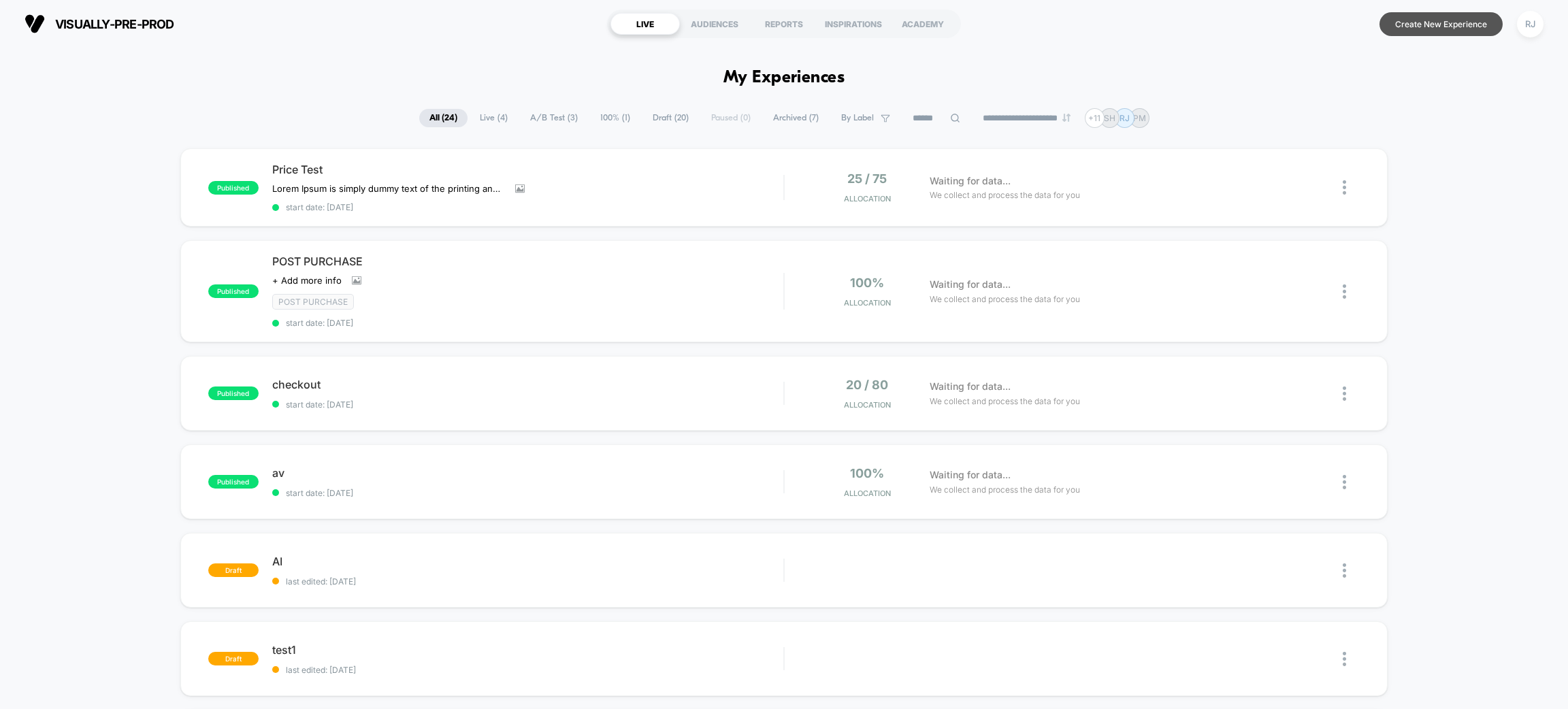
click at [1442, 14] on button "Create New Experience" at bounding box center [1440, 24] width 123 height 24
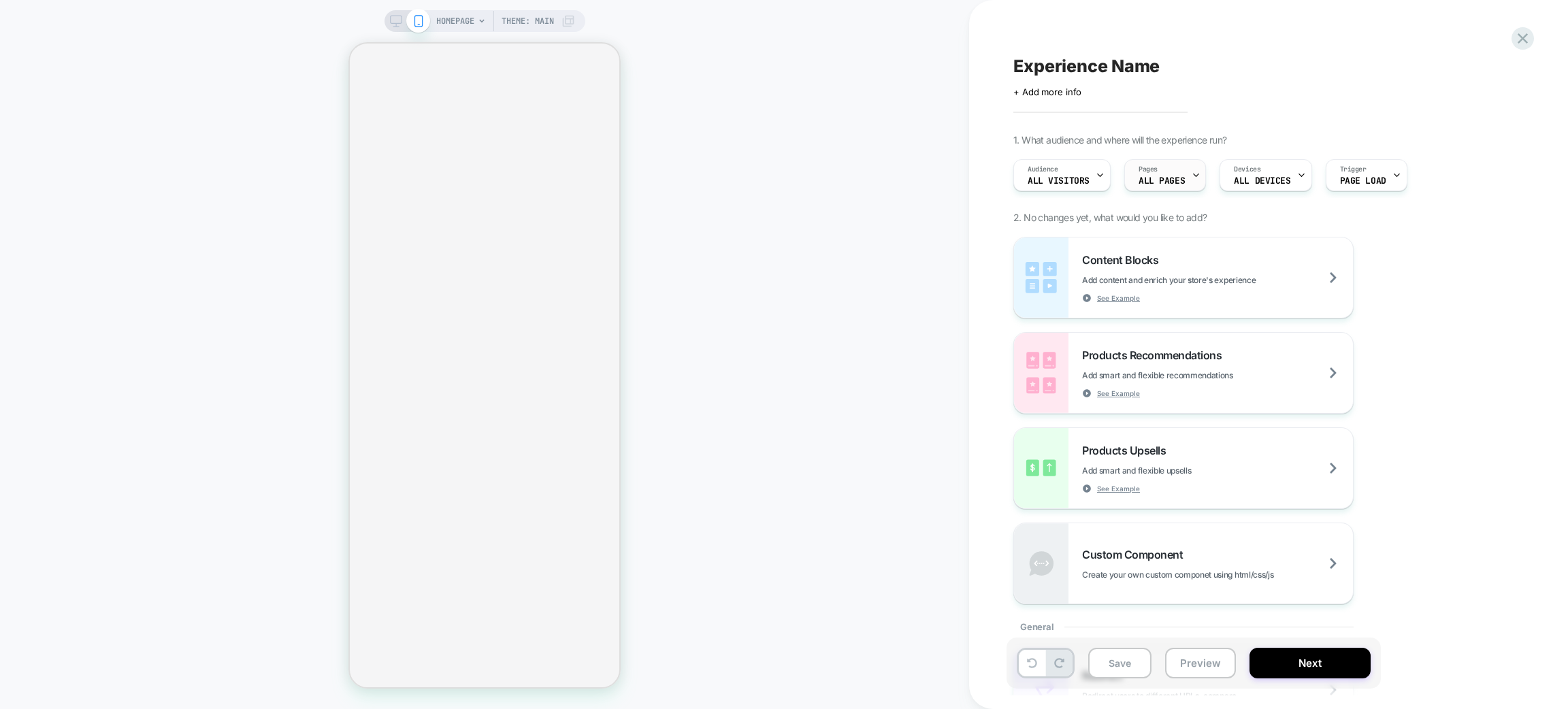
click at [1142, 179] on span "ALL PAGES" at bounding box center [1161, 181] width 46 height 9
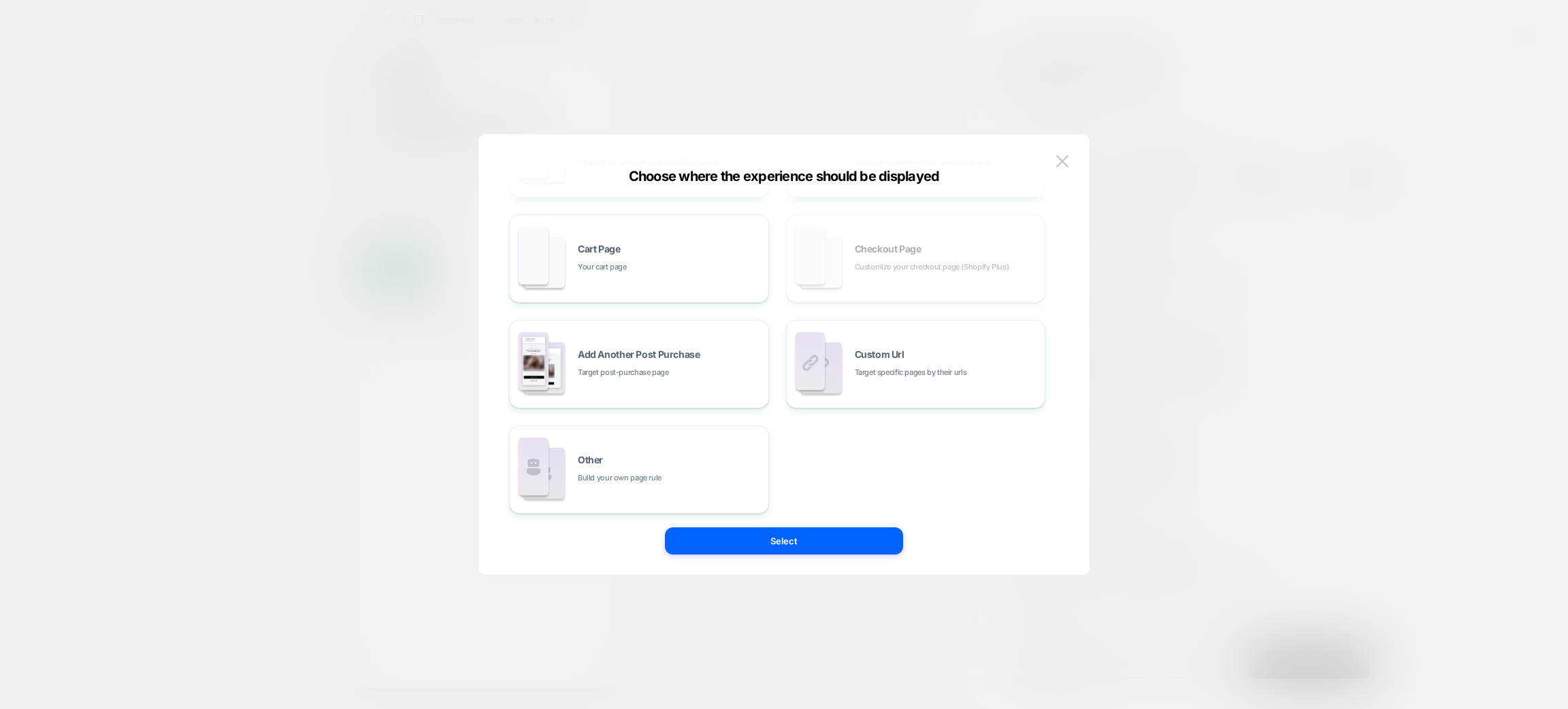
scroll to position [200, 0]
drag, startPoint x: 761, startPoint y: 321, endPoint x: 979, endPoint y: 149, distance: 277.7
click at [979, 149] on div "Choose where the experience should be displayed All Pages Literally, all of you…" at bounding box center [784, 354] width 612 height 442
click at [1060, 149] on div "All Pages Literally, all of your store pages Homepage Your home page Collection…" at bounding box center [784, 361] width 570 height 427
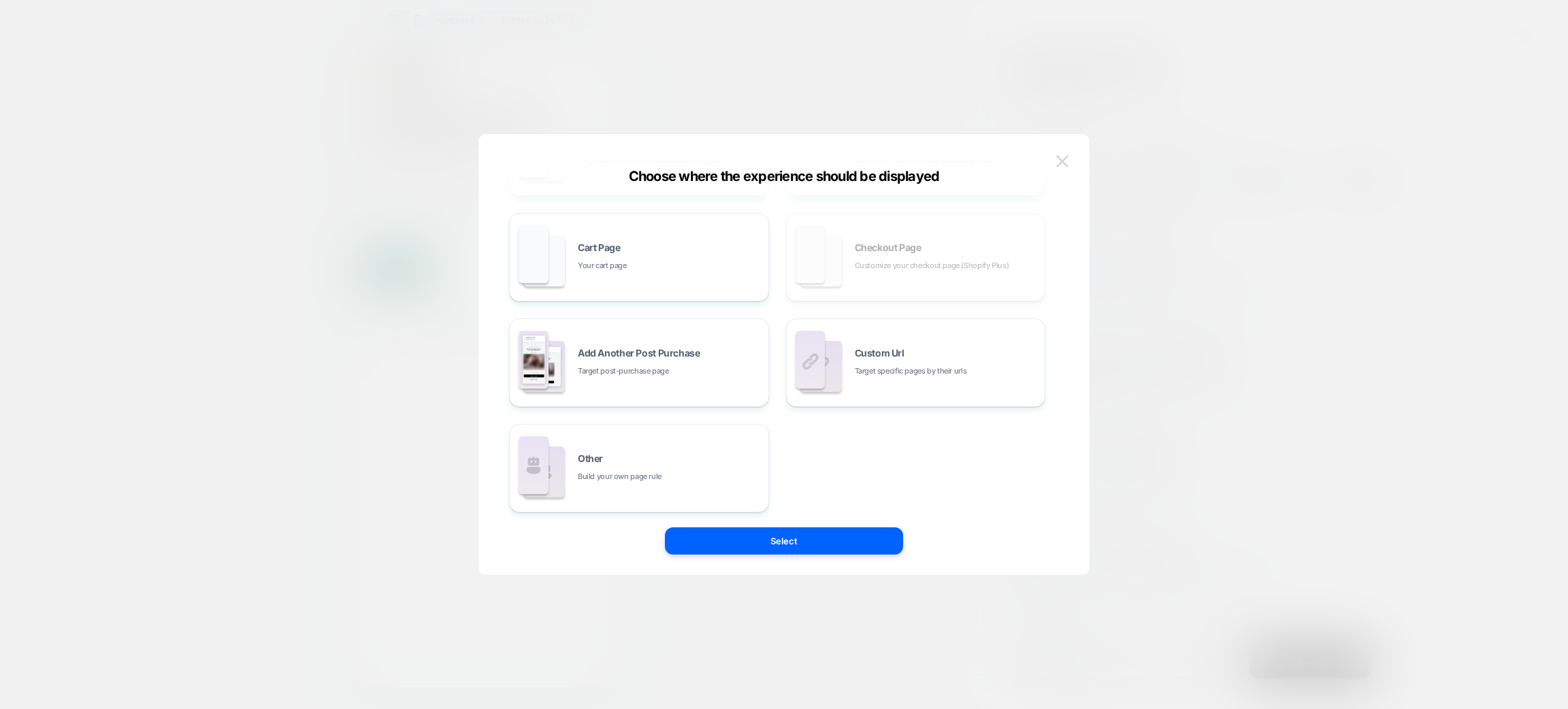
drag, startPoint x: 1060, startPoint y: 149, endPoint x: 1060, endPoint y: 159, distance: 10.0
click at [1060, 159] on div "Choose where the experience should be displayed All Pages Literally, all of you…" at bounding box center [784, 361] width 611 height 427
click at [1060, 159] on img at bounding box center [1062, 160] width 12 height 12
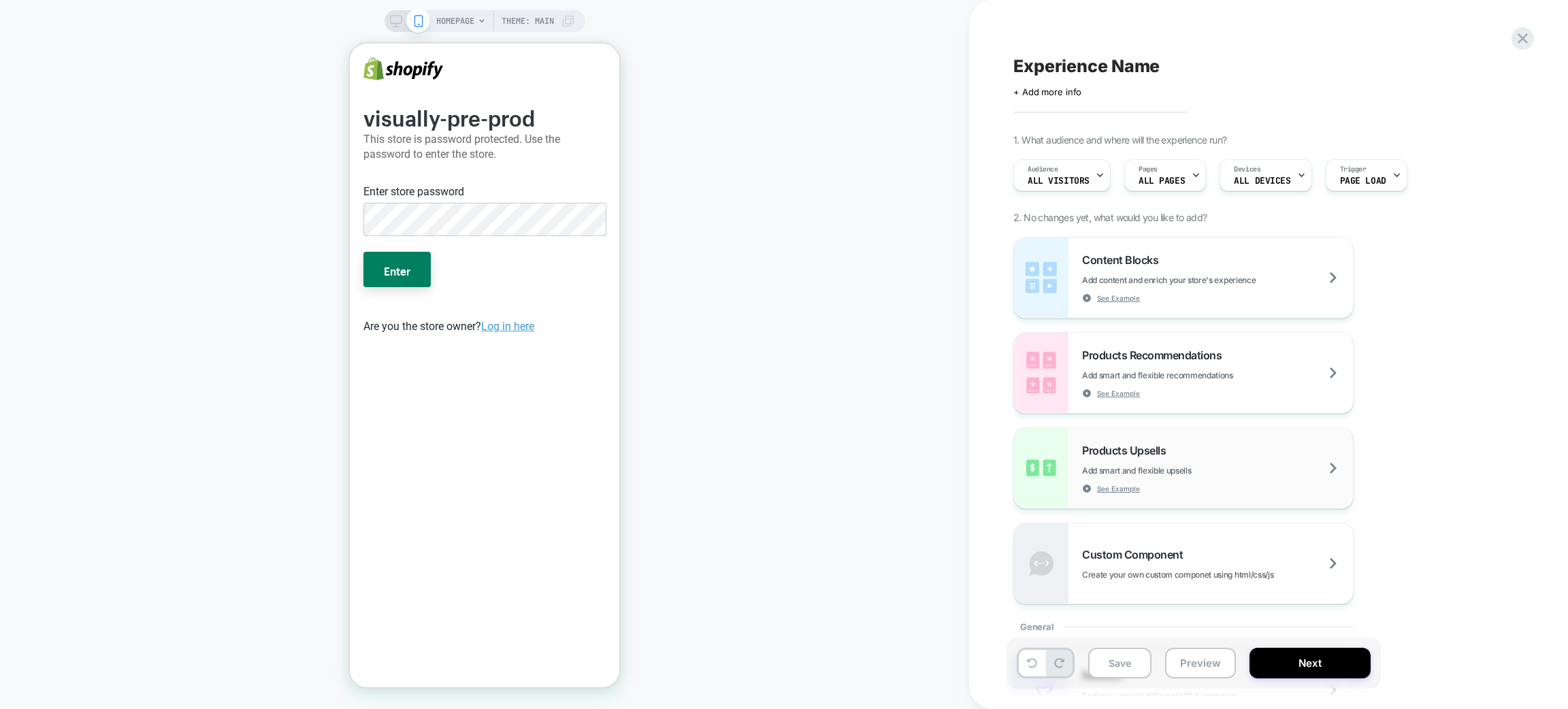
click at [1263, 465] on div "Products Upsells Add smart and flexible upsells See Example" at bounding box center [1217, 468] width 271 height 50
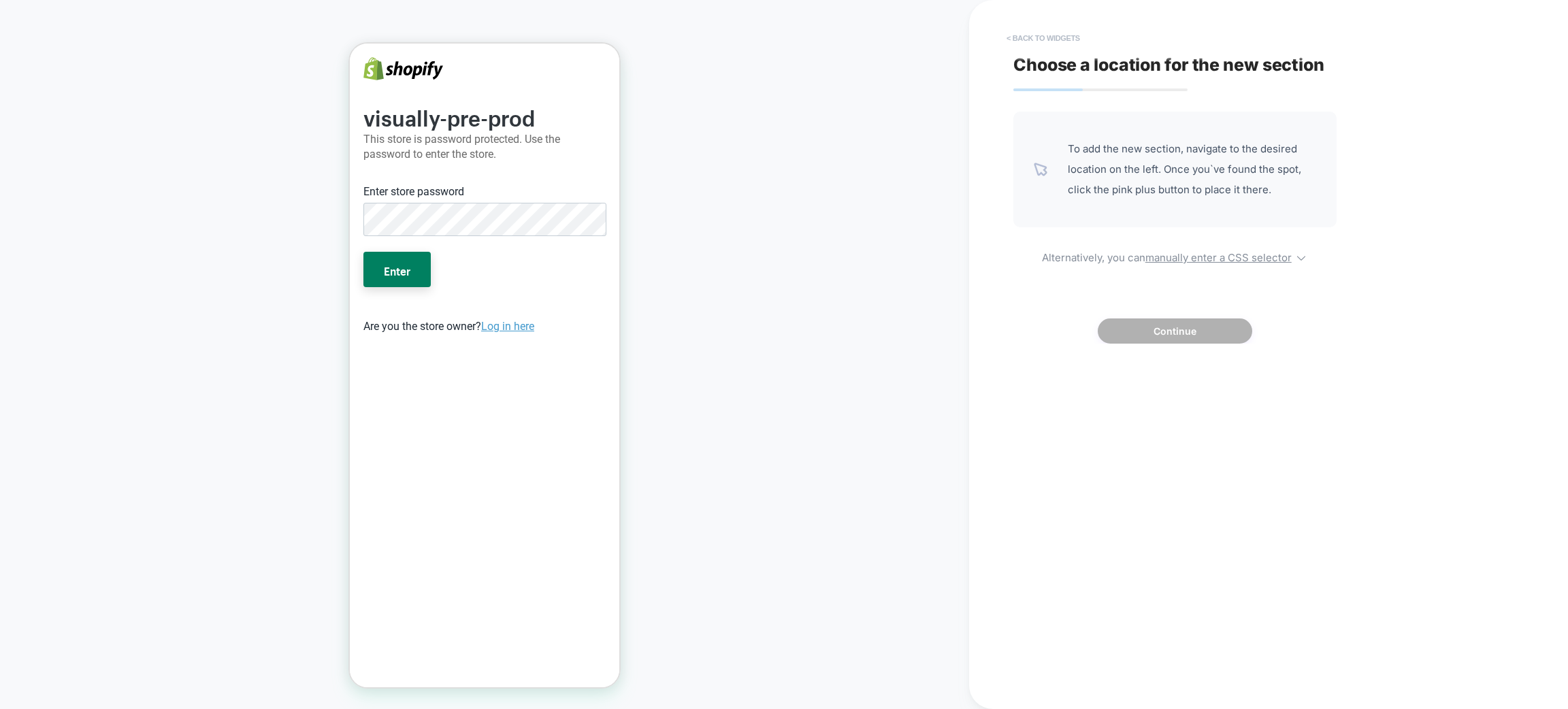
click at [1014, 45] on button "< Back to widgets" at bounding box center [1043, 38] width 87 height 22
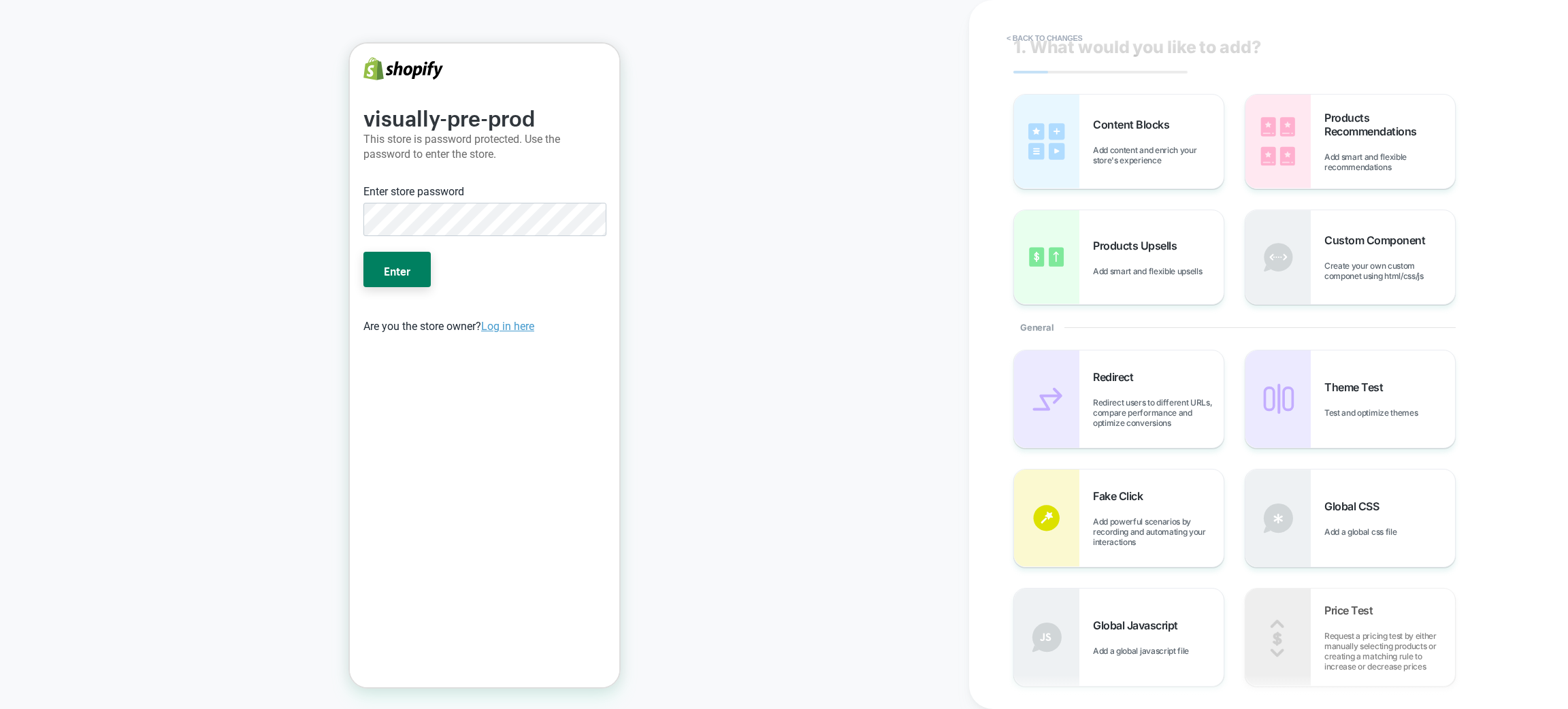
scroll to position [0, 0]
